Goal: Task Accomplishment & Management: Complete application form

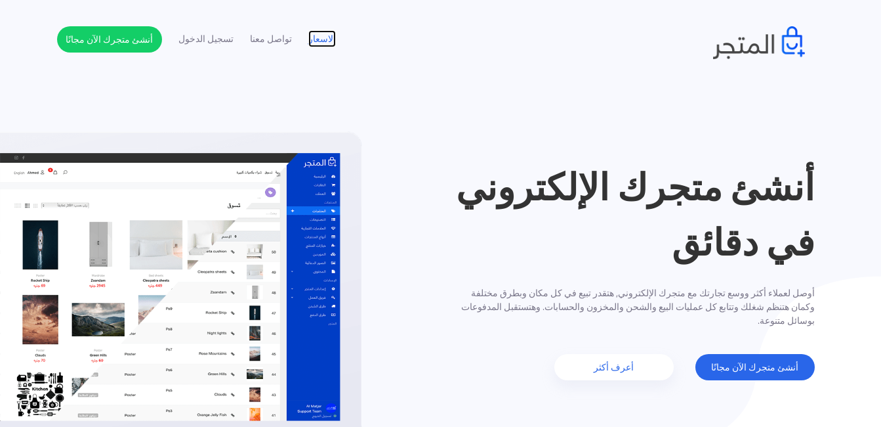
click at [321, 37] on link "الاسعار" at bounding box center [322, 39] width 28 height 14
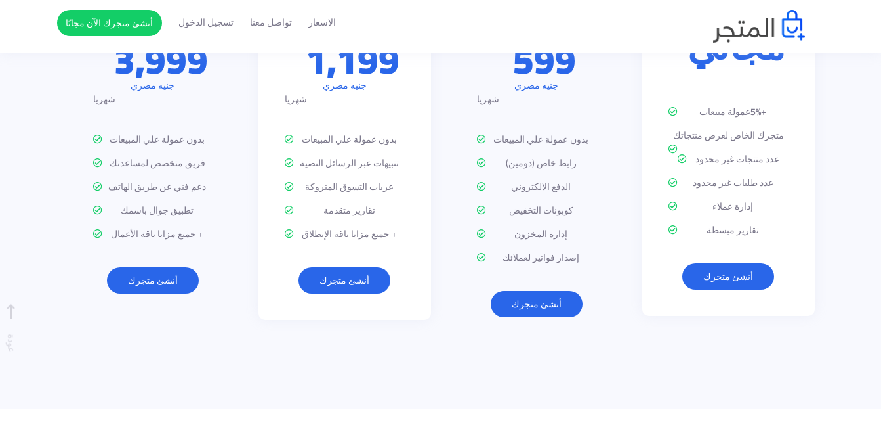
scroll to position [1687, 0]
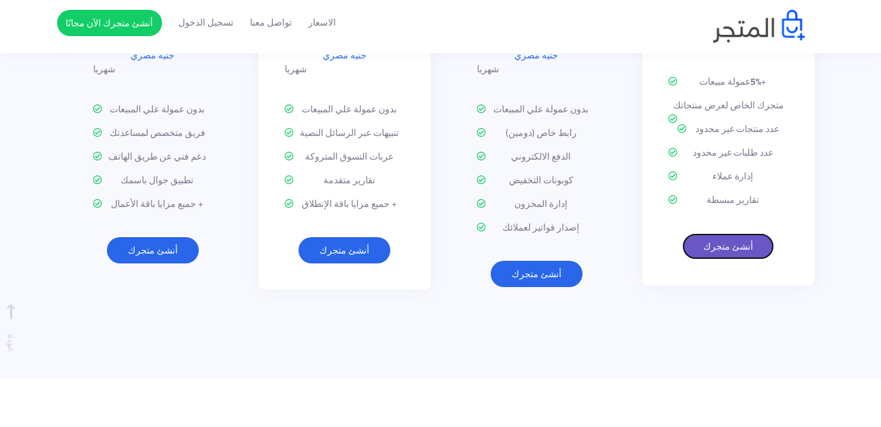
click at [726, 233] on link "أنشئ متجرك" at bounding box center [728, 246] width 92 height 26
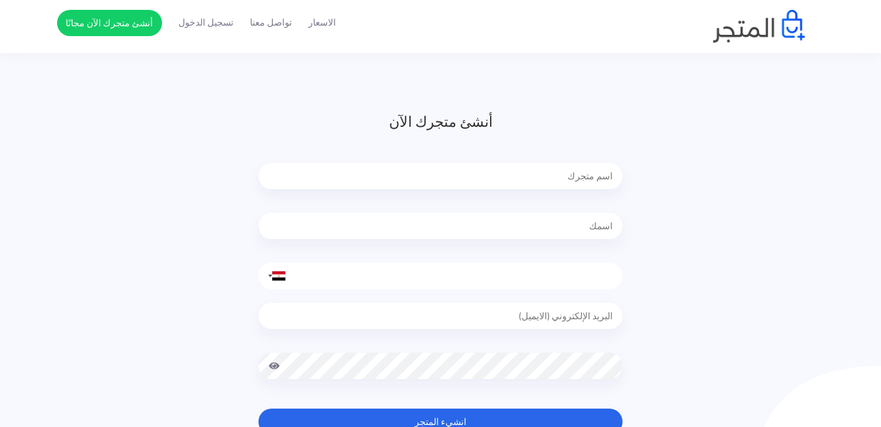
scroll to position [66, 0]
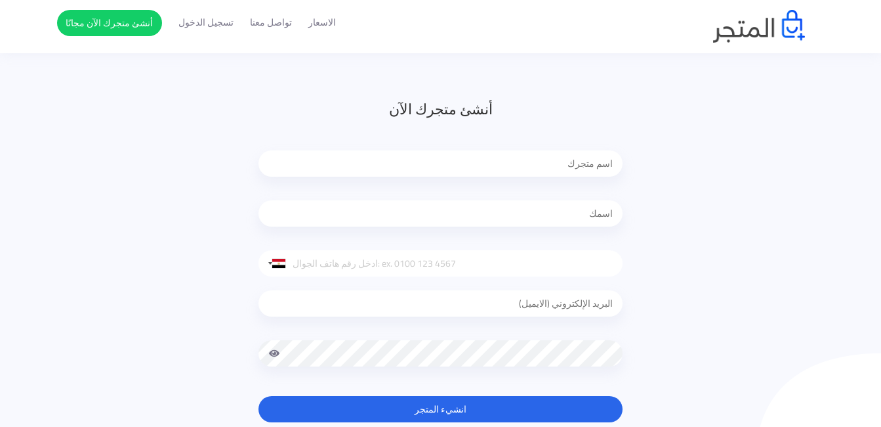
click at [564, 161] on input "text" at bounding box center [441, 163] width 364 height 26
type input "super sidi elmokhtar"
click at [579, 211] on input "text" at bounding box center [441, 213] width 364 height 26
type input "[PERSON_NAME]"
click at [503, 301] on input "email" at bounding box center [441, 303] width 364 height 26
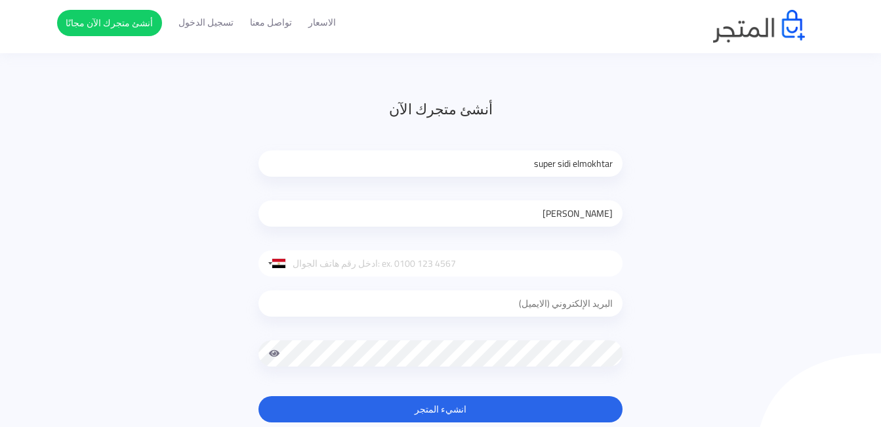
click at [469, 259] on input "tel" at bounding box center [441, 263] width 364 height 26
type input "[PHONE_NUMBER]"
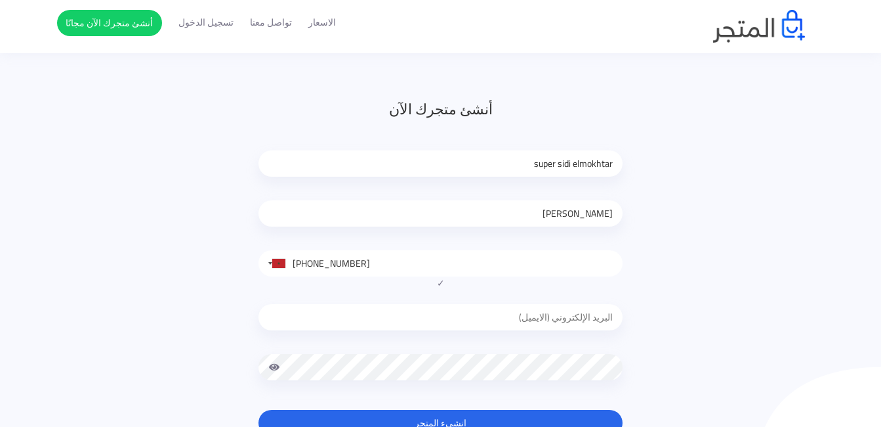
click at [460, 301] on div at bounding box center [441, 320] width 364 height 60
click at [474, 318] on input "email" at bounding box center [441, 317] width 364 height 26
type input "tanzat53"
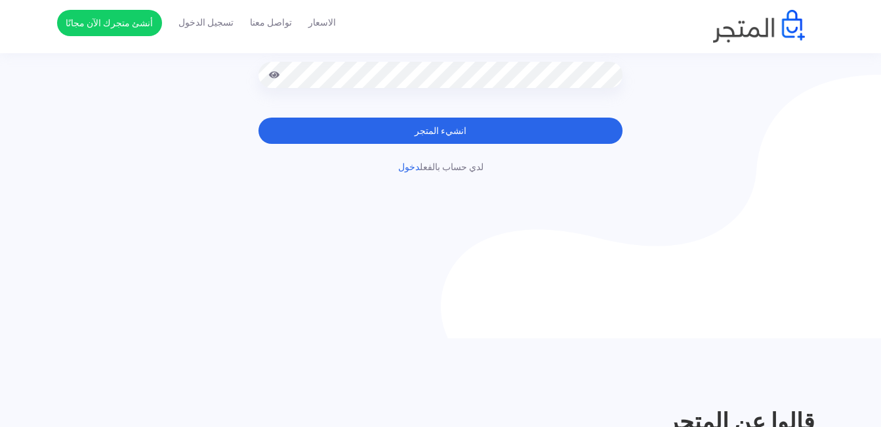
scroll to position [155, 0]
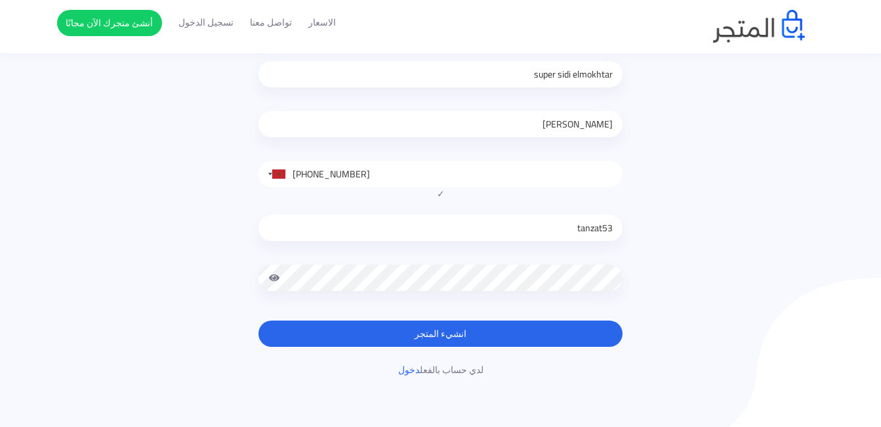
click at [569, 227] on input "tanzat53" at bounding box center [441, 228] width 364 height 26
click at [569, 224] on input "tanzat53" at bounding box center [441, 228] width 364 height 26
type input "[EMAIL_ADDRESS][DOMAIN_NAME]"
click at [467, 331] on button "انشيء المتجر" at bounding box center [441, 333] width 364 height 26
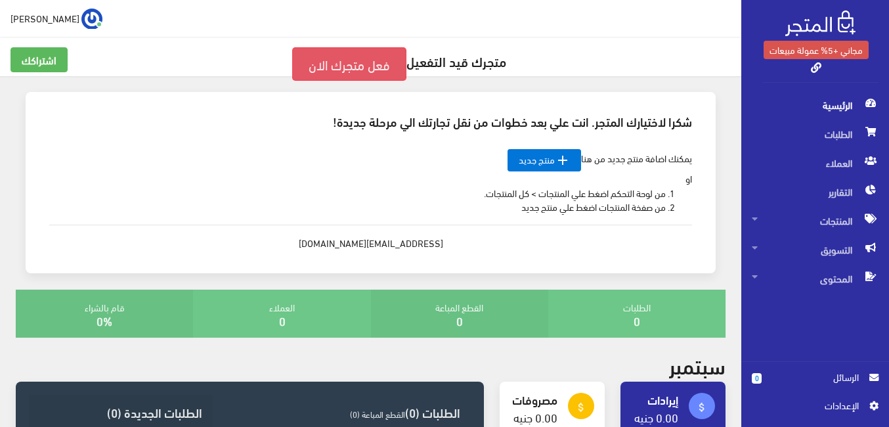
click at [341, 60] on link "فعل متجرك الان" at bounding box center [349, 63] width 114 height 33
